Goal: Task Accomplishment & Management: Manage account settings

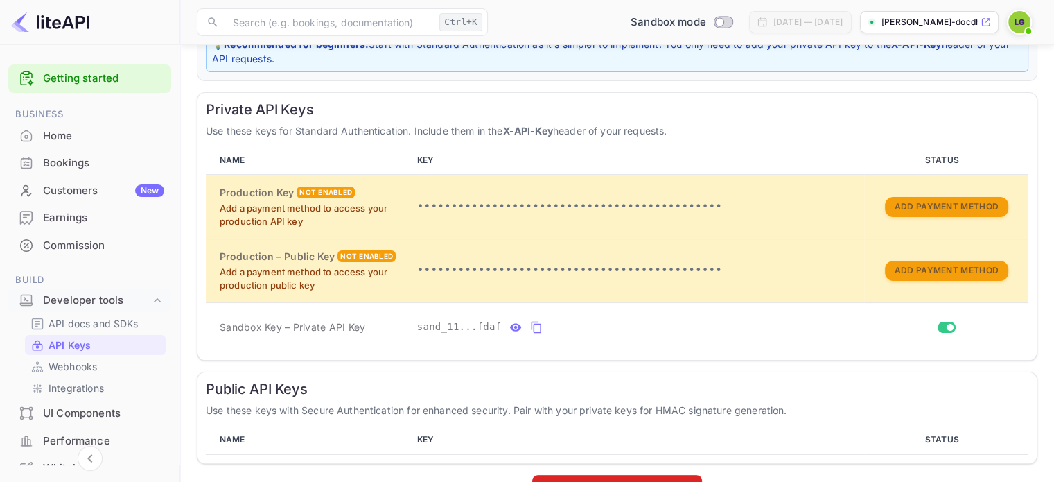
scroll to position [201, 0]
click at [536, 328] on button "private api keys table" at bounding box center [536, 326] width 18 height 22
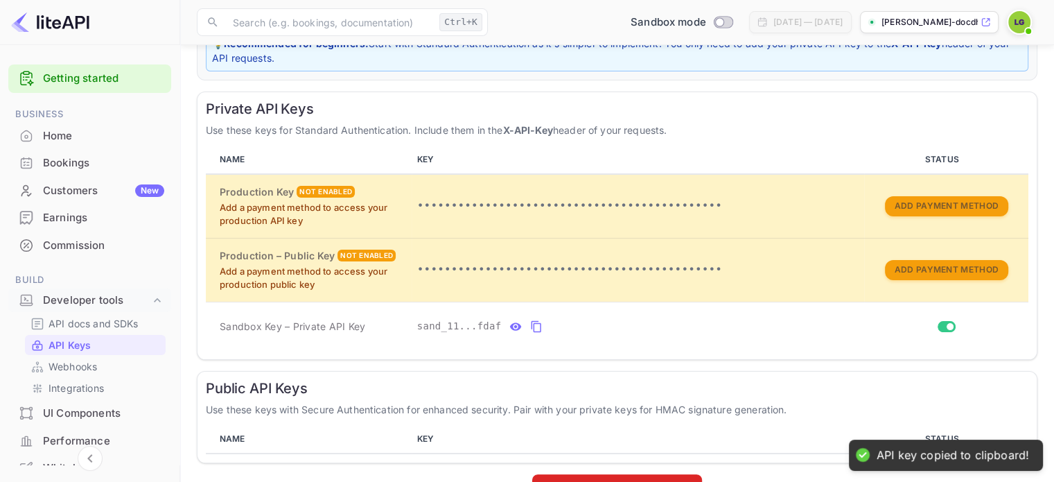
scroll to position [238, 0]
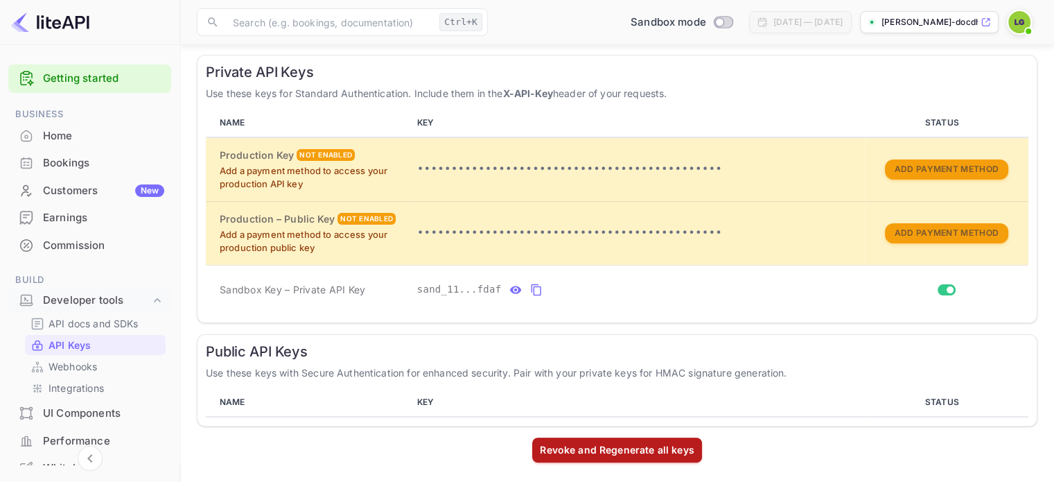
click at [590, 448] on div "Revoke and Regenerate all keys" at bounding box center [617, 449] width 155 height 15
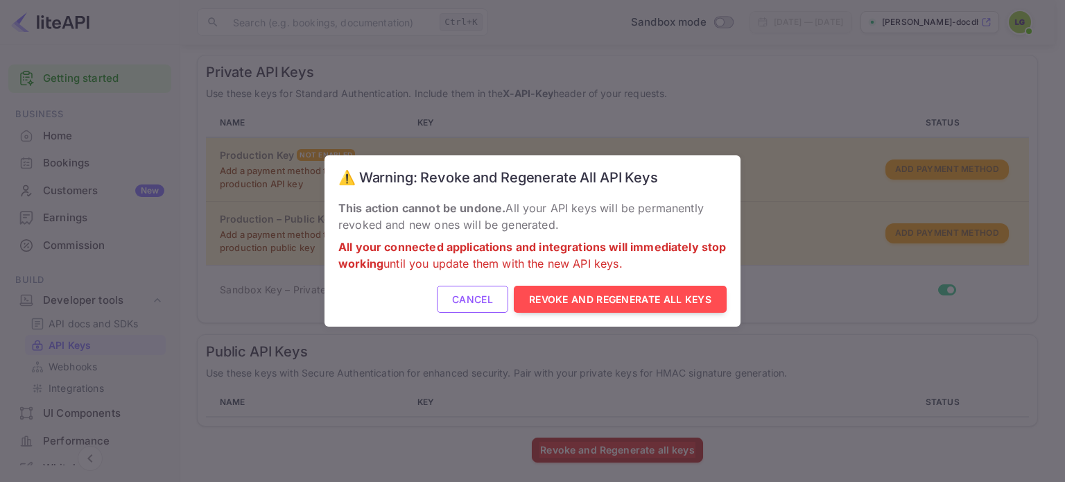
click at [470, 313] on button "Cancel" at bounding box center [472, 299] width 71 height 27
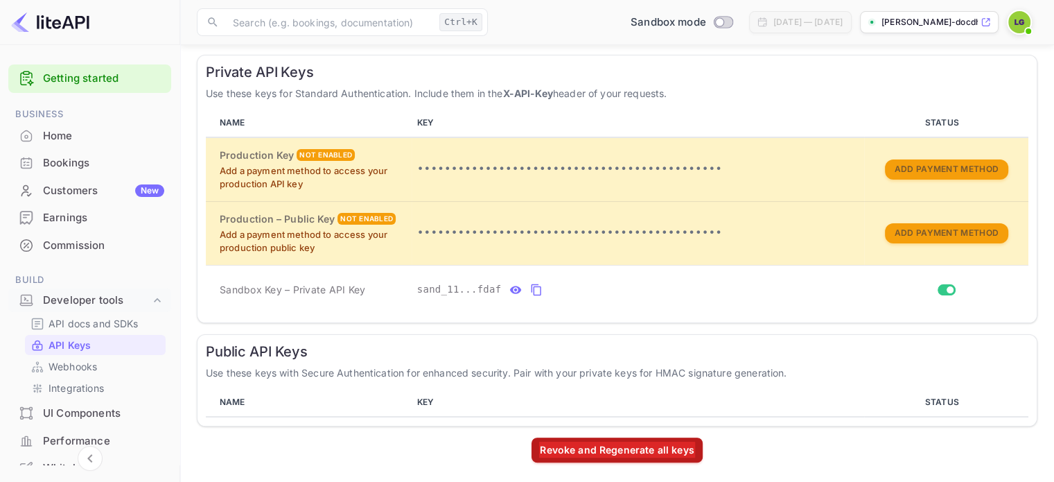
click at [575, 444] on div "Revoke and Regenerate all keys" at bounding box center [617, 450] width 156 height 16
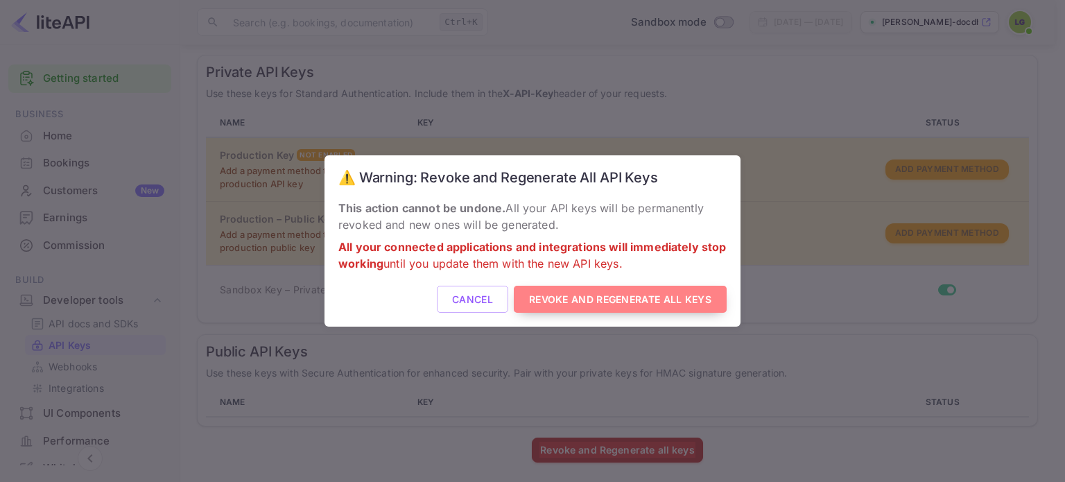
click at [573, 308] on button "Revoke and Regenerate All Keys" at bounding box center [620, 299] width 213 height 27
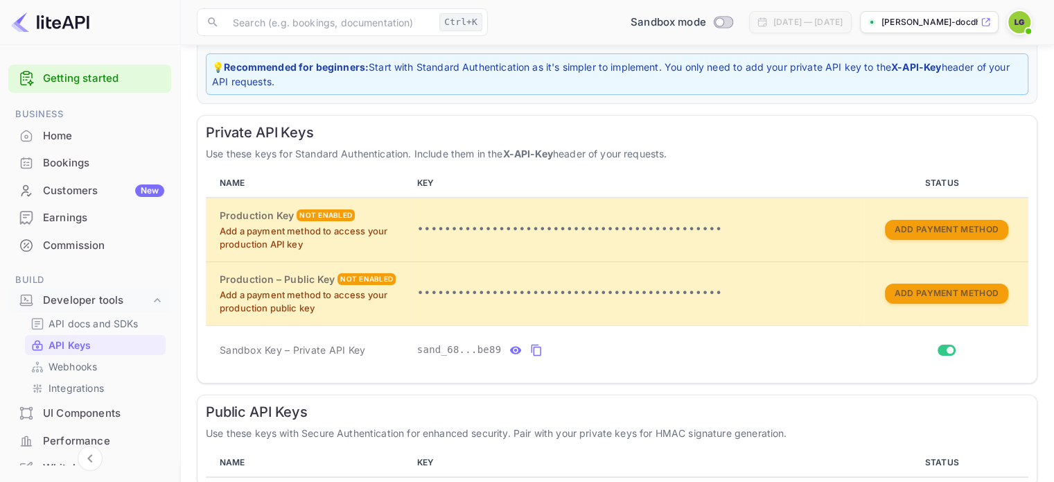
scroll to position [178, 0]
click at [532, 342] on icon "private api keys table" at bounding box center [536, 349] width 12 height 17
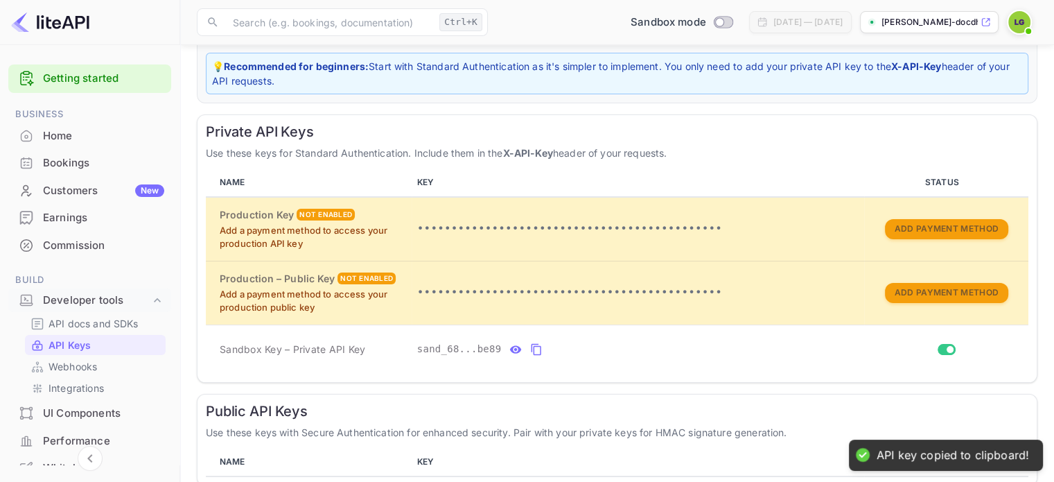
scroll to position [238, 0]
